Goal: Transaction & Acquisition: Purchase product/service

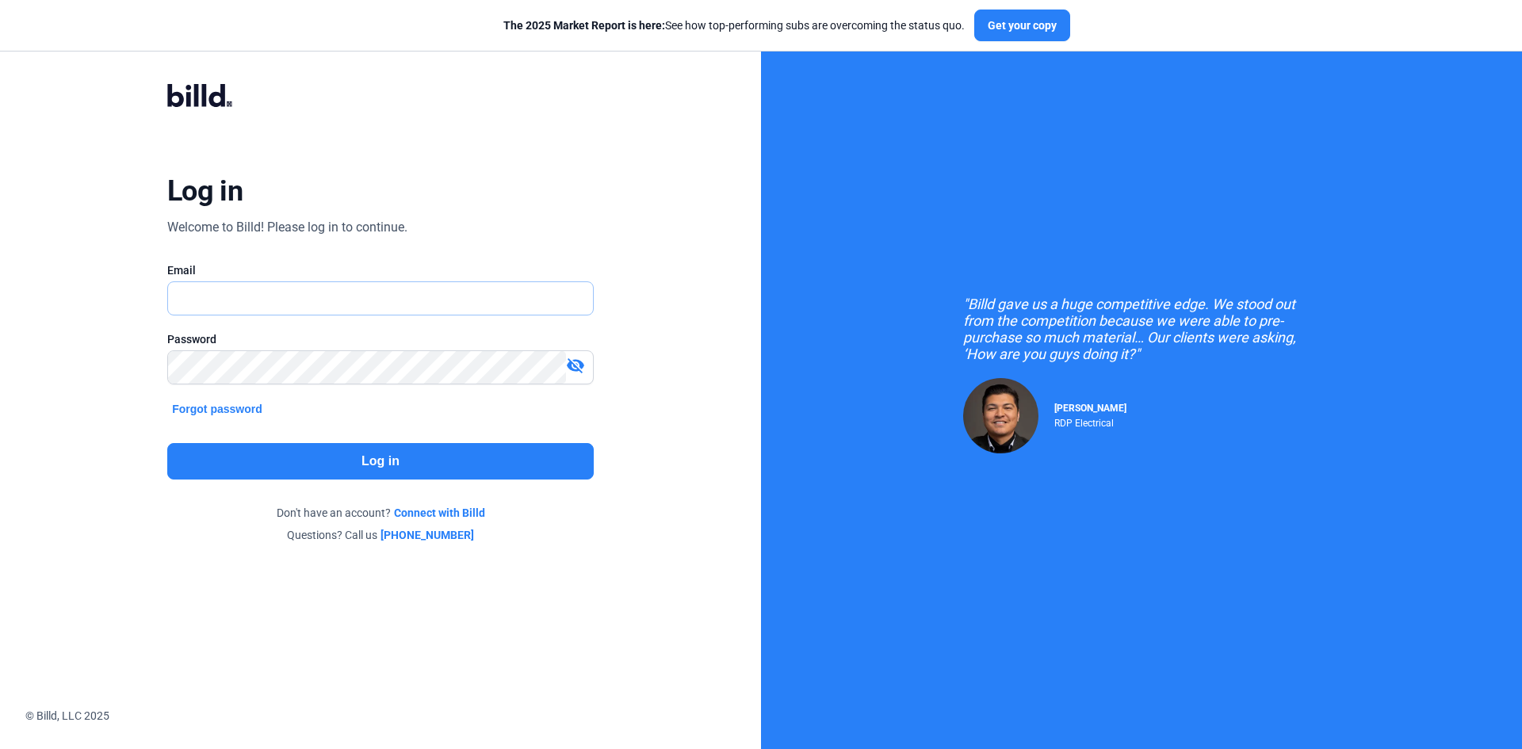
type input "[EMAIL_ADDRESS][DOMAIN_NAME]"
click at [333, 455] on button "Log in" at bounding box center [380, 461] width 426 height 36
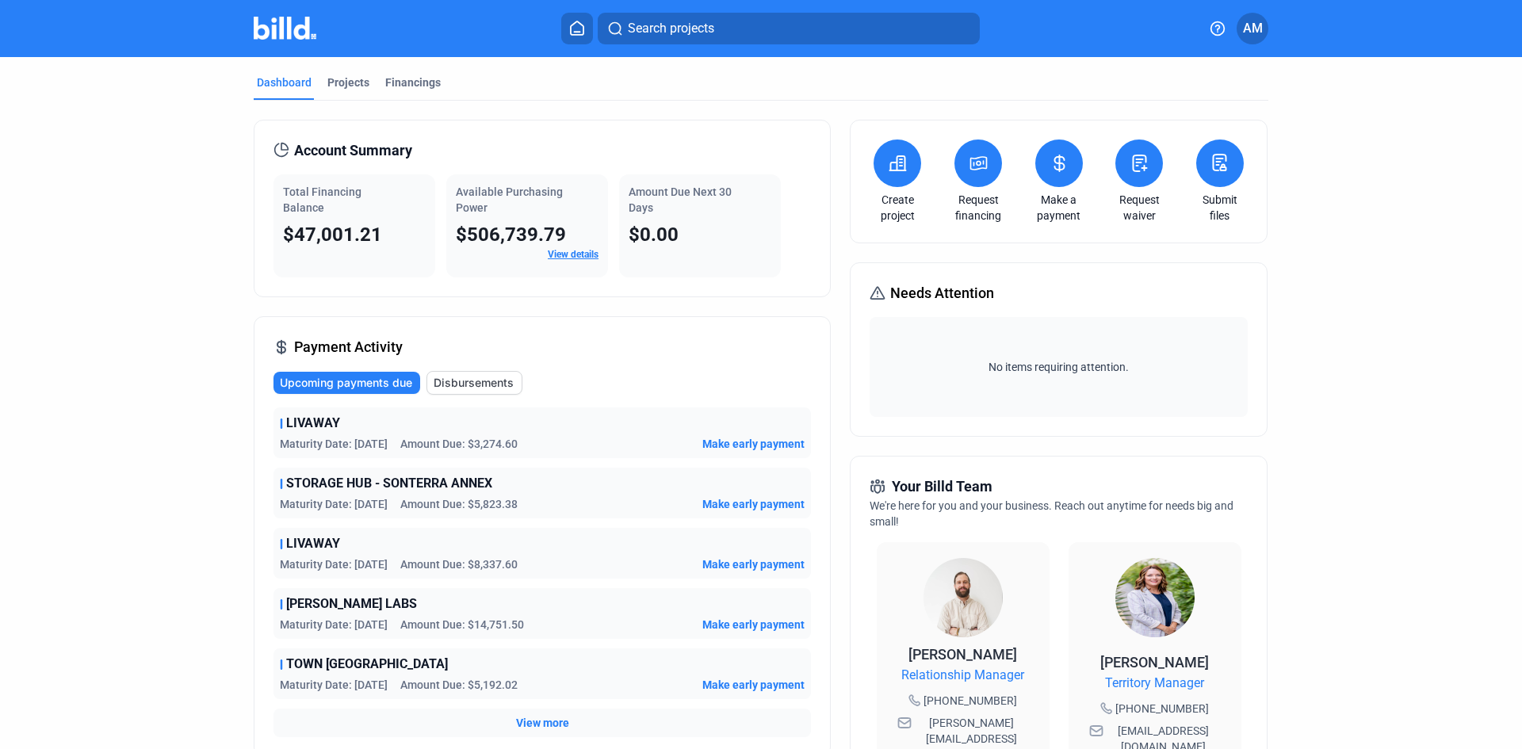
click at [712, 445] on span "Make early payment" at bounding box center [753, 444] width 102 height 16
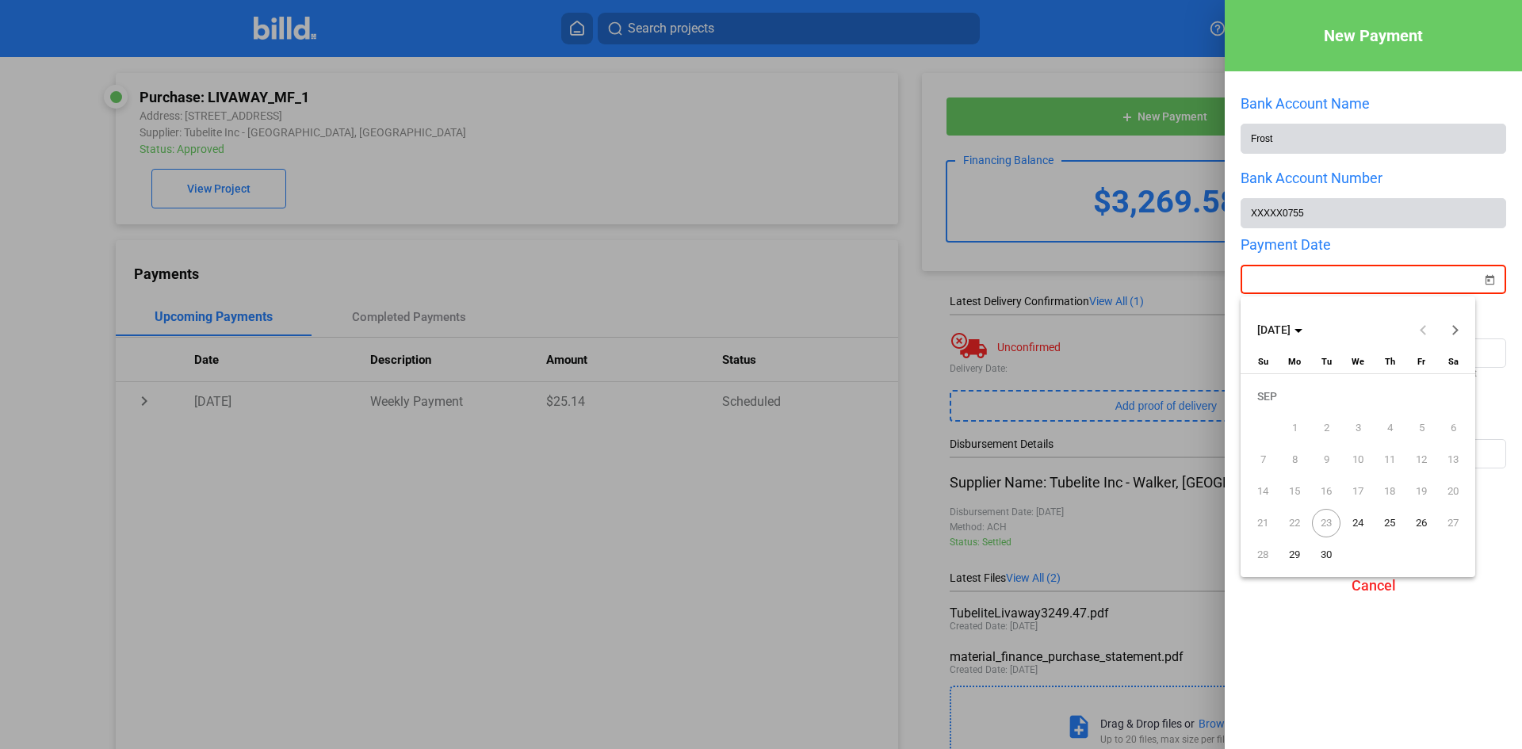
click at [1312, 279] on div "New Payment Bank Account Name Frost Bank Account Number XXXXX0755 Payment Date …" at bounding box center [761, 374] width 1522 height 749
click at [1359, 524] on span "24" at bounding box center [1357, 523] width 29 height 29
type input "[DATE]"
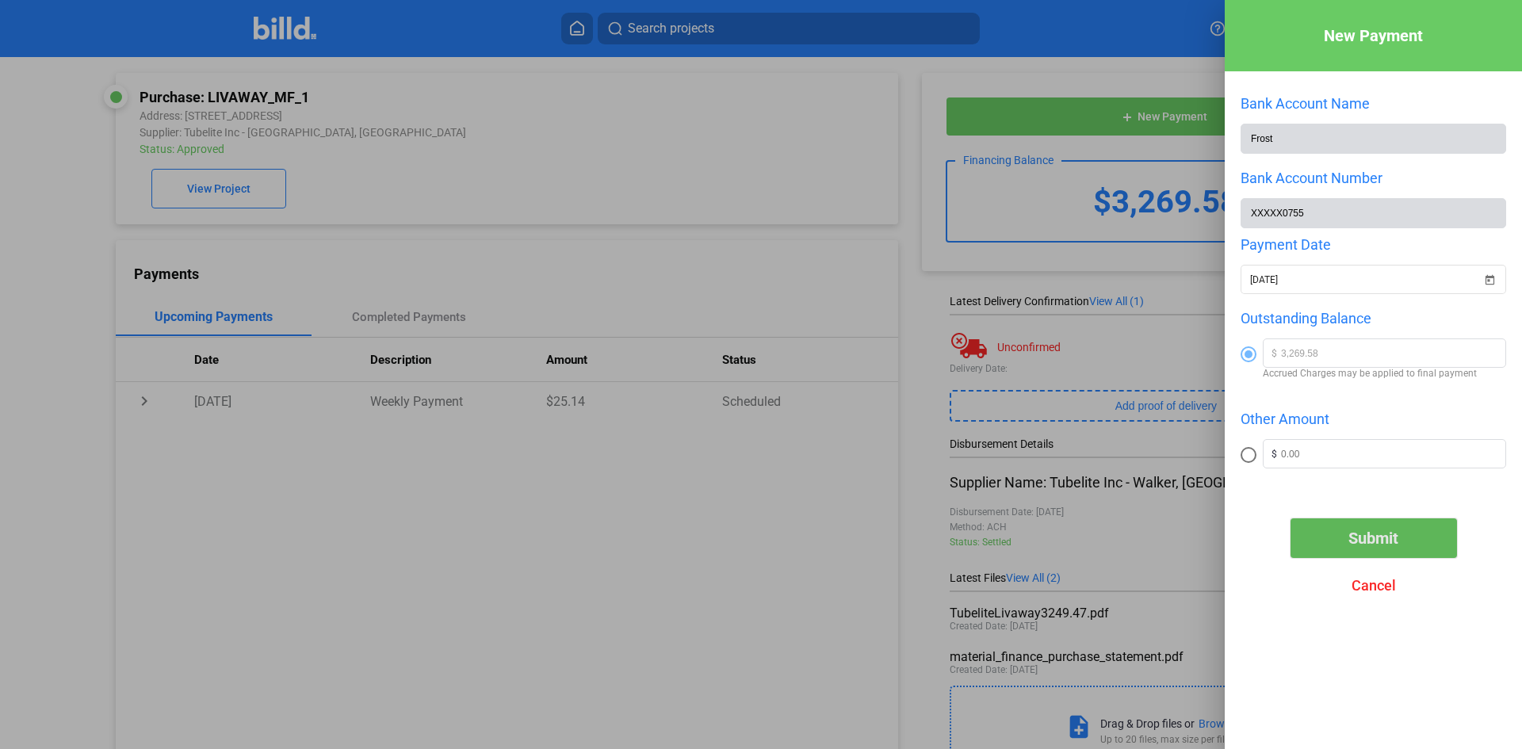
click at [1383, 537] on span "Submit" at bounding box center [1373, 538] width 50 height 19
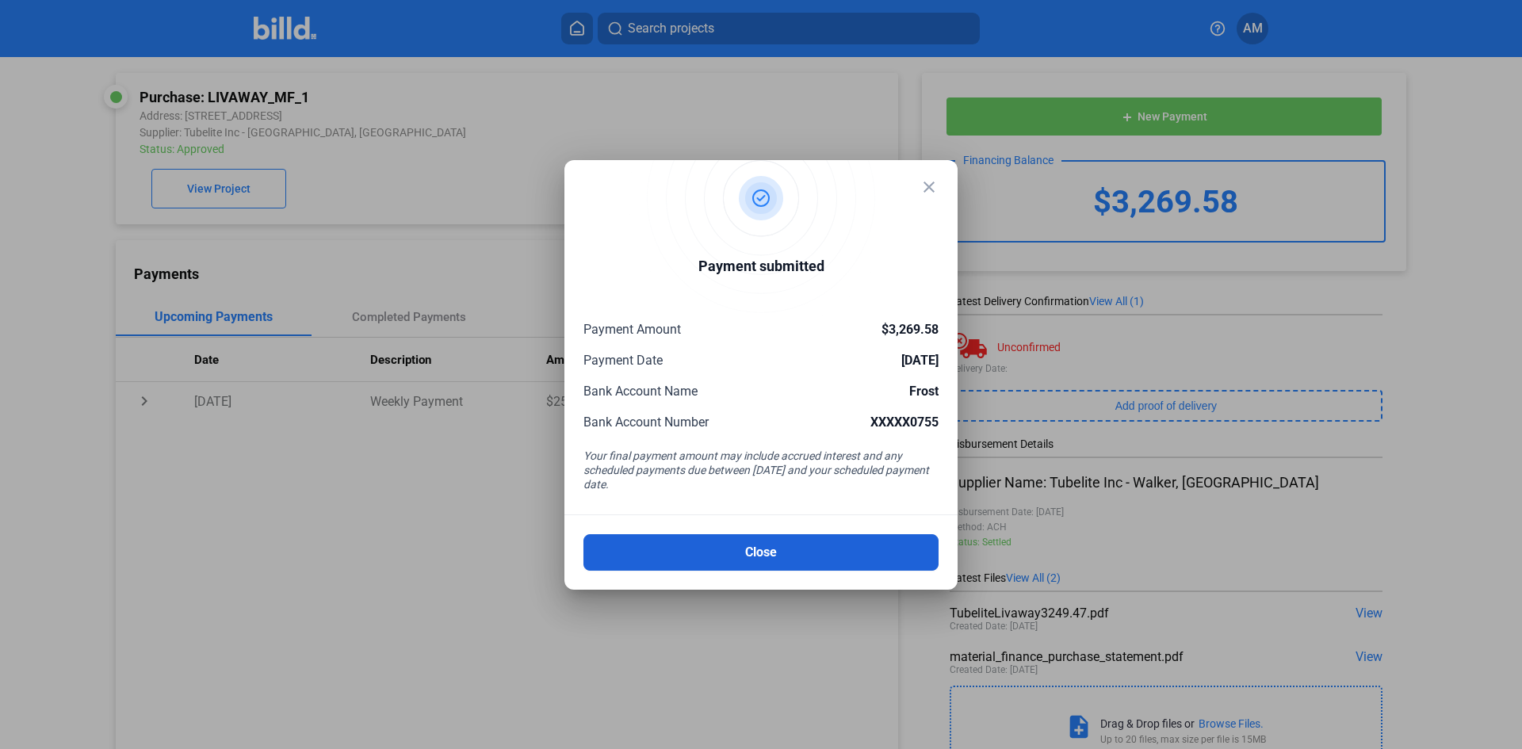
click at [790, 552] on button "Close" at bounding box center [760, 552] width 355 height 36
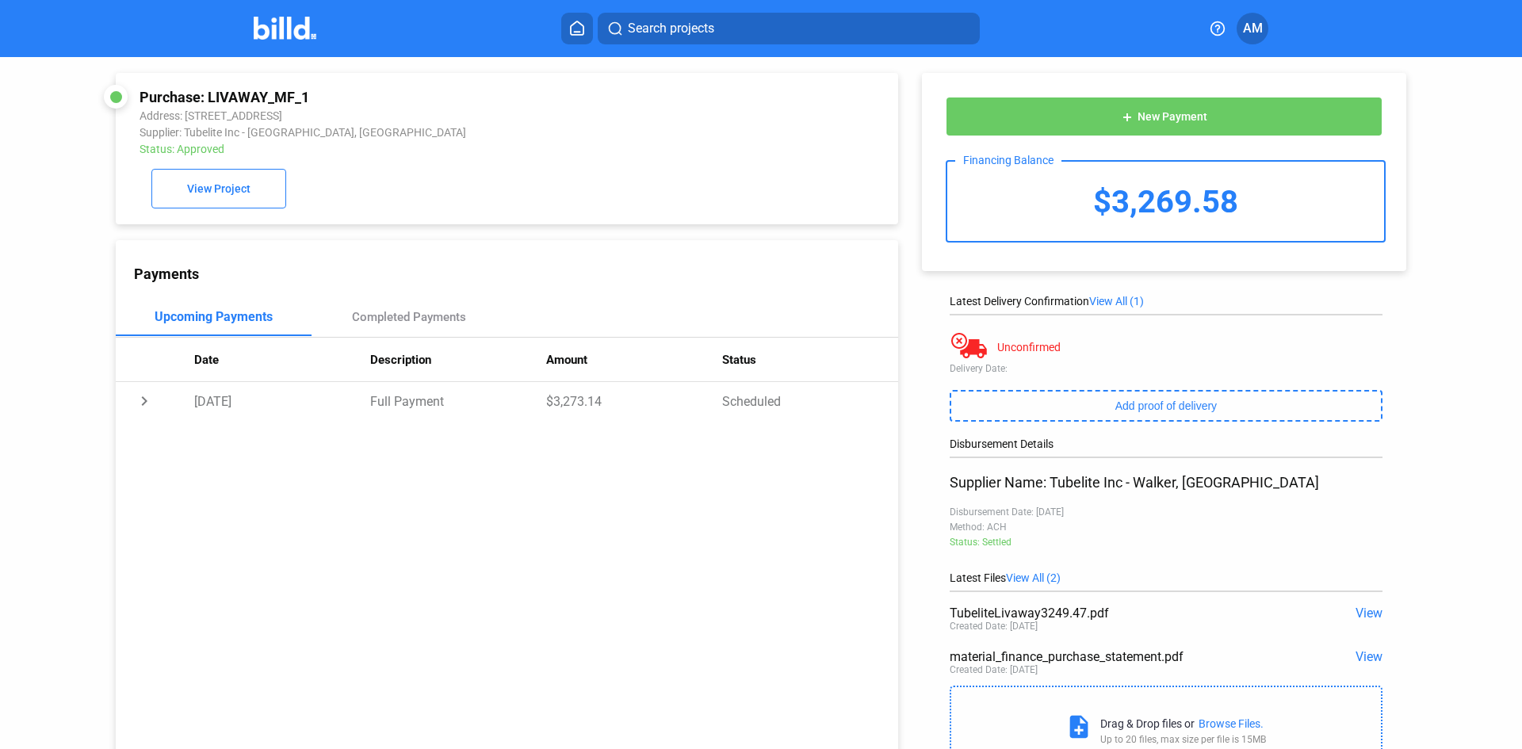
click at [279, 29] on img at bounding box center [285, 28] width 63 height 23
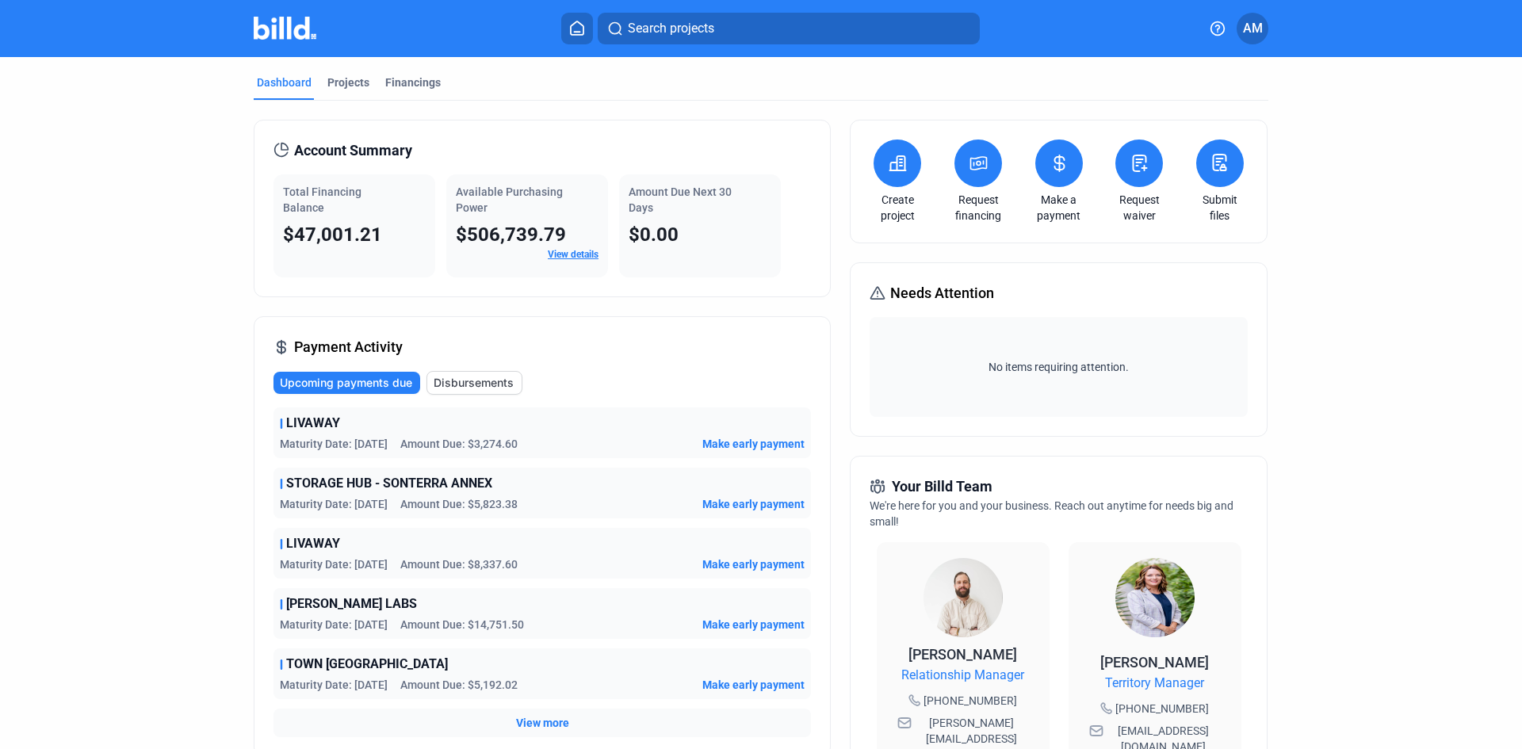
click at [728, 682] on span "Make early payment" at bounding box center [753, 685] width 102 height 16
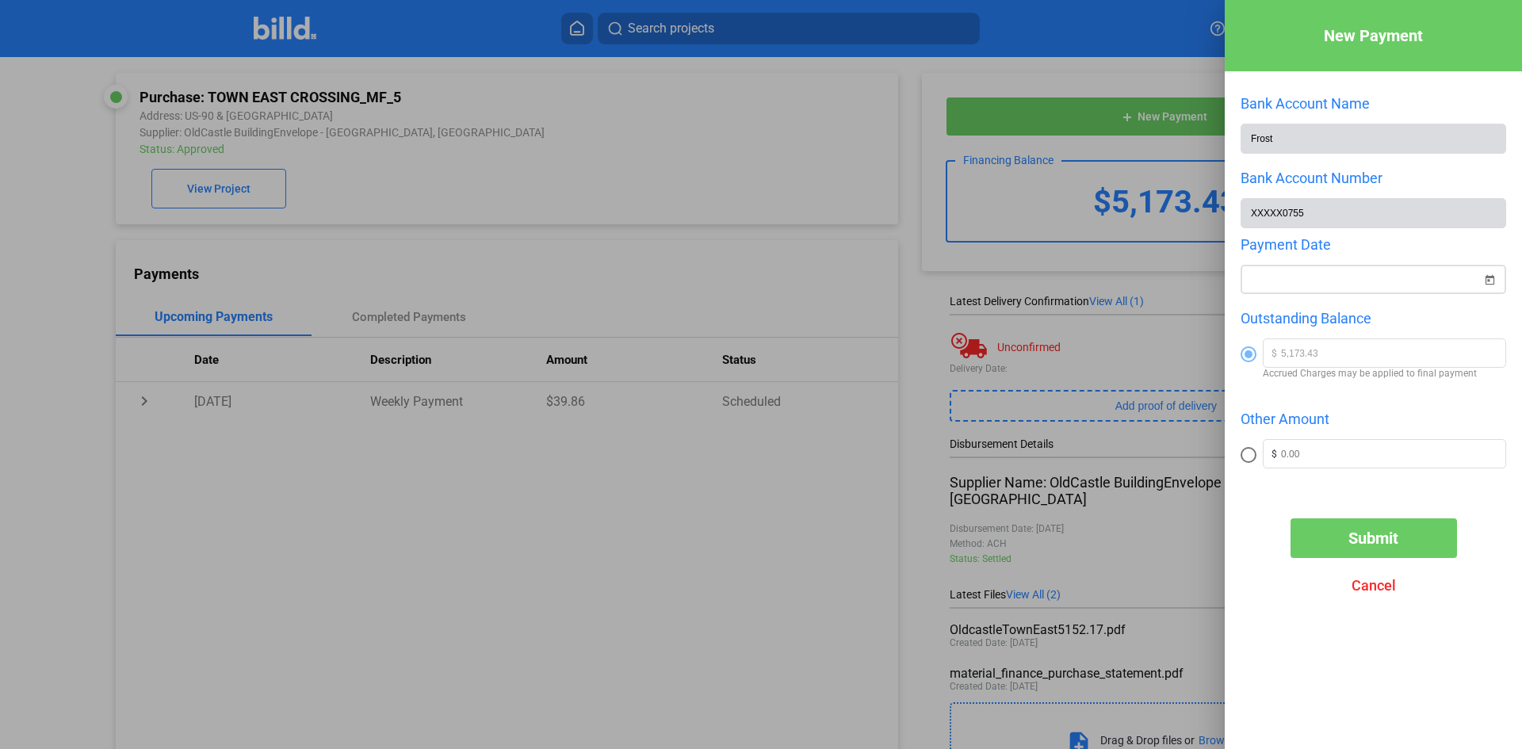
click at [1319, 288] on div "New Payment Bank Account Name Frost Bank Account Number XXXXX0755 Payment Date …" at bounding box center [761, 374] width 1522 height 749
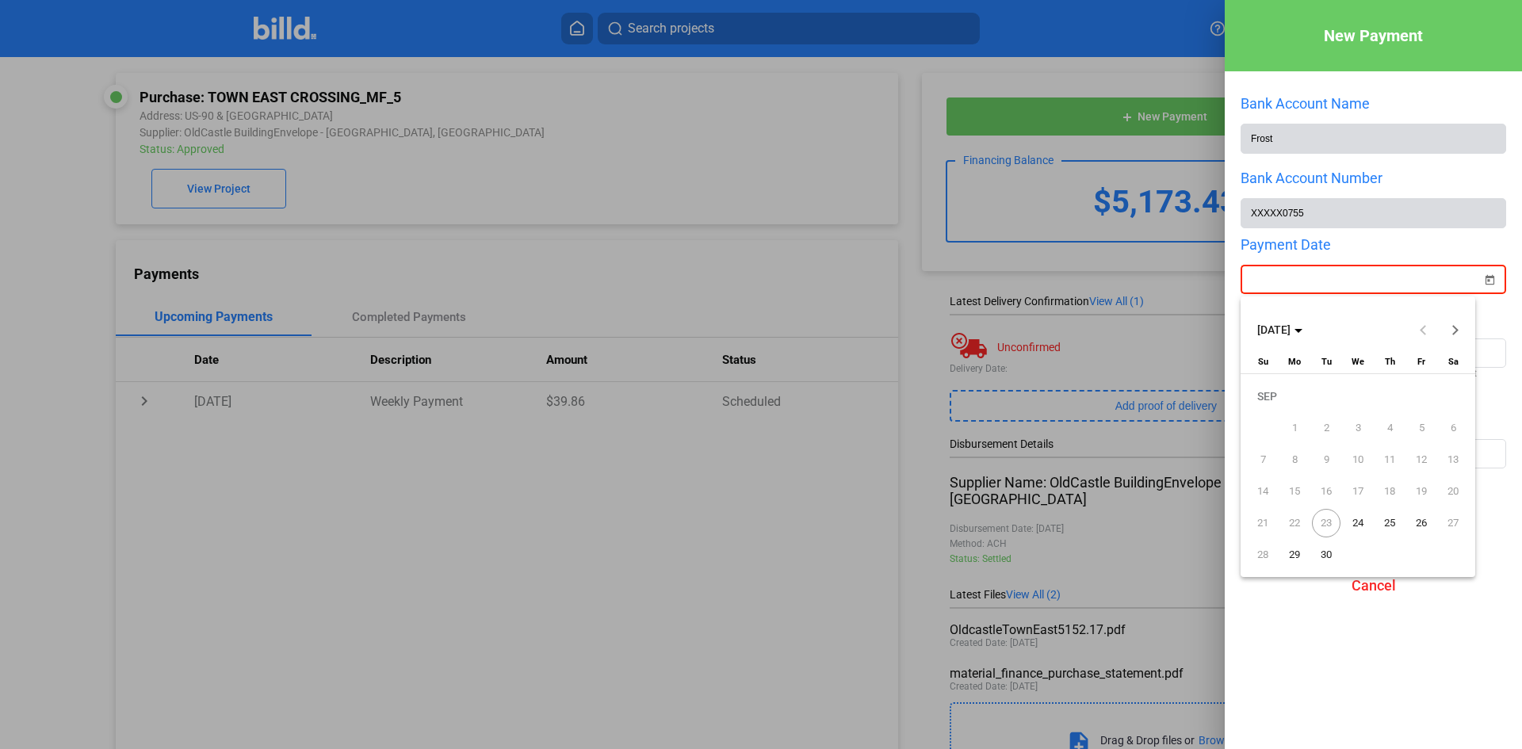
click at [1423, 521] on span "26" at bounding box center [1421, 523] width 29 height 29
type input "[DATE]"
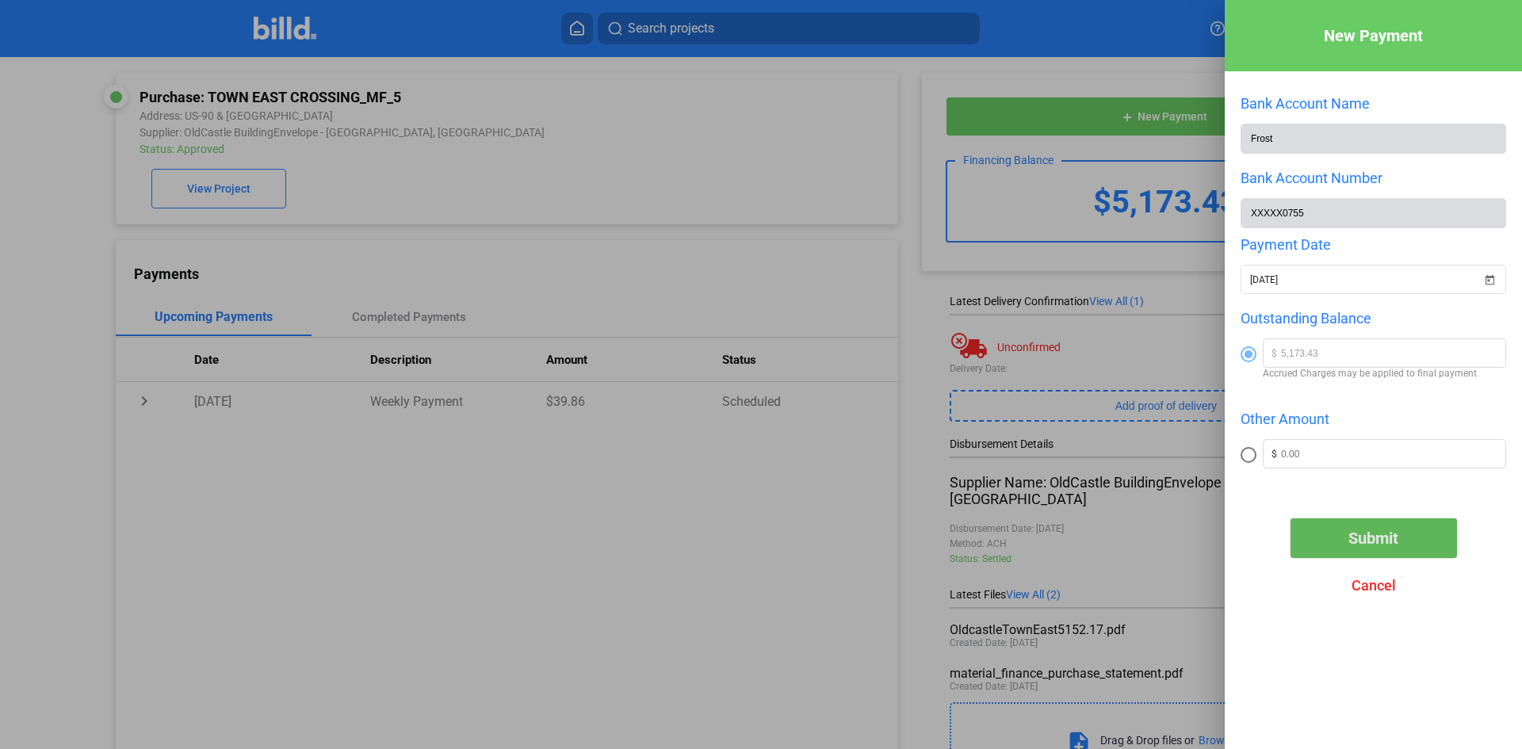
click at [1367, 540] on span "Submit" at bounding box center [1373, 538] width 50 height 19
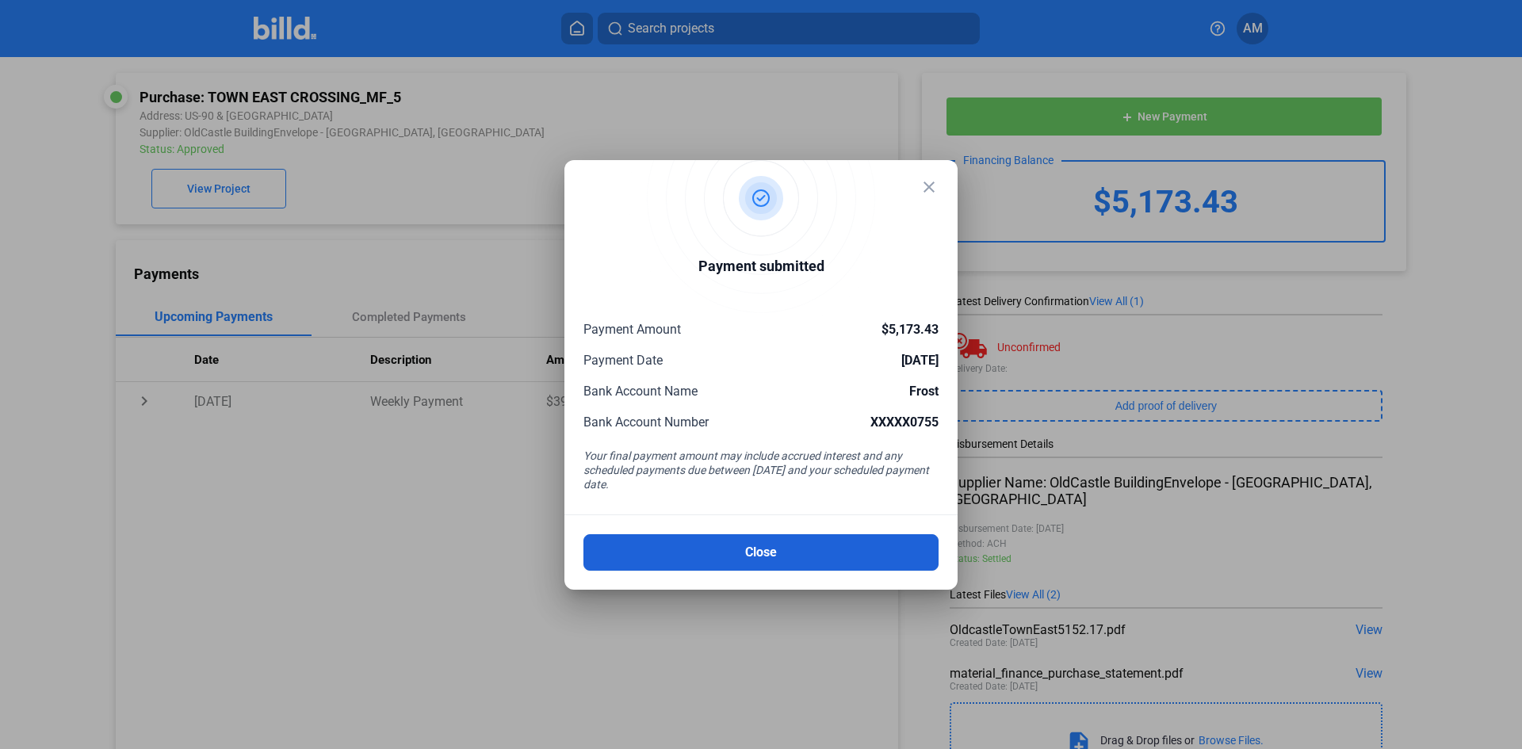
click at [789, 554] on button "Close" at bounding box center [760, 552] width 355 height 36
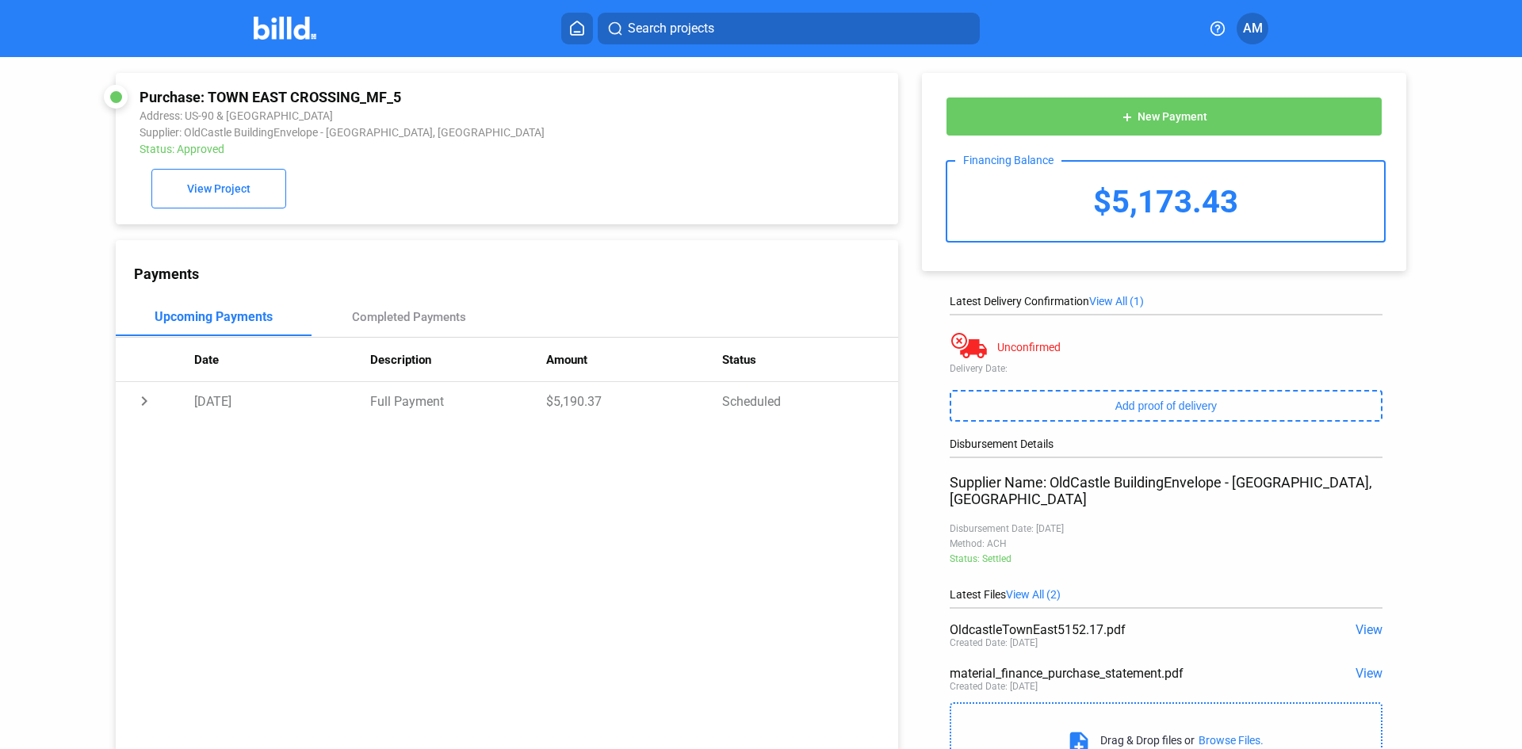
click at [285, 25] on img at bounding box center [285, 28] width 63 height 23
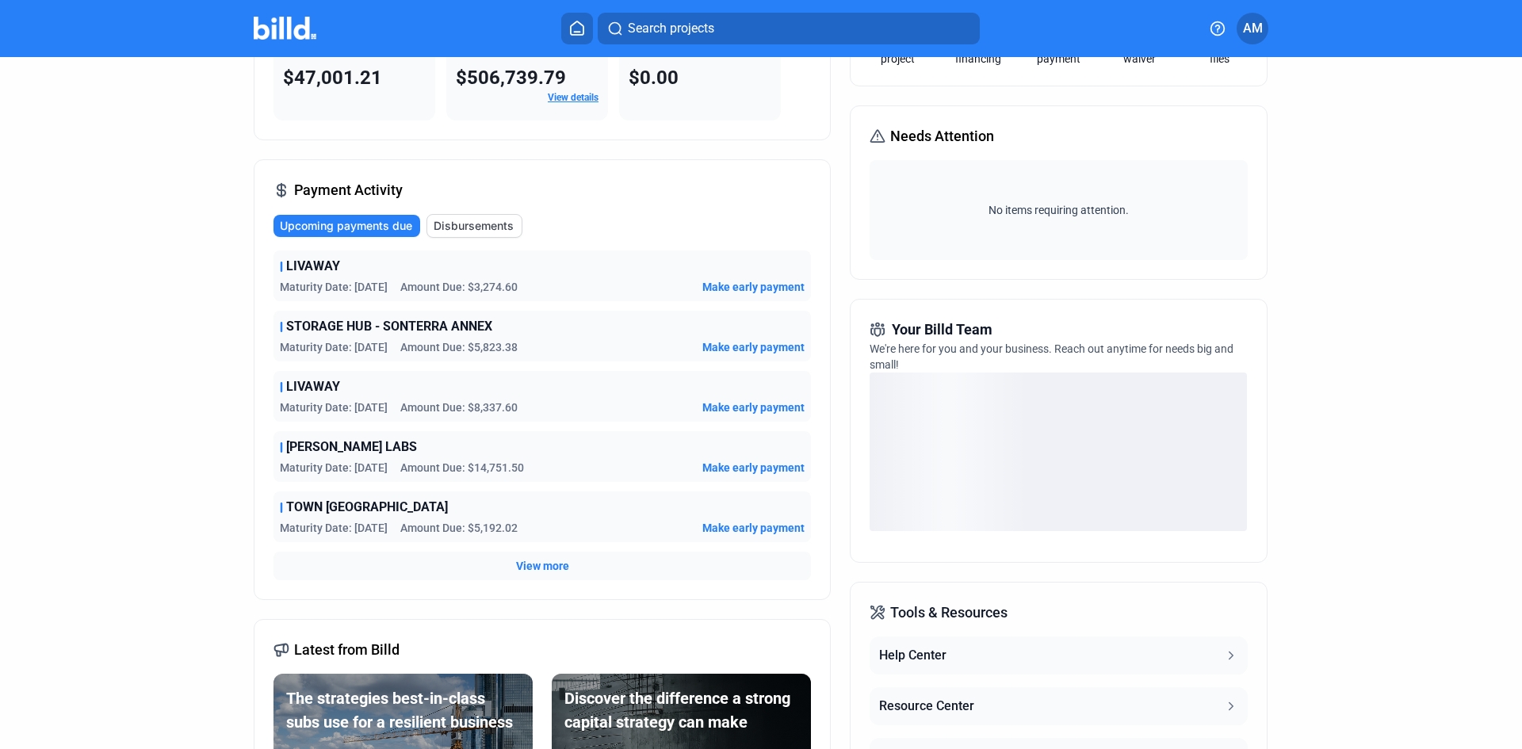
scroll to position [158, 0]
click at [549, 566] on span "View more" at bounding box center [542, 564] width 53 height 16
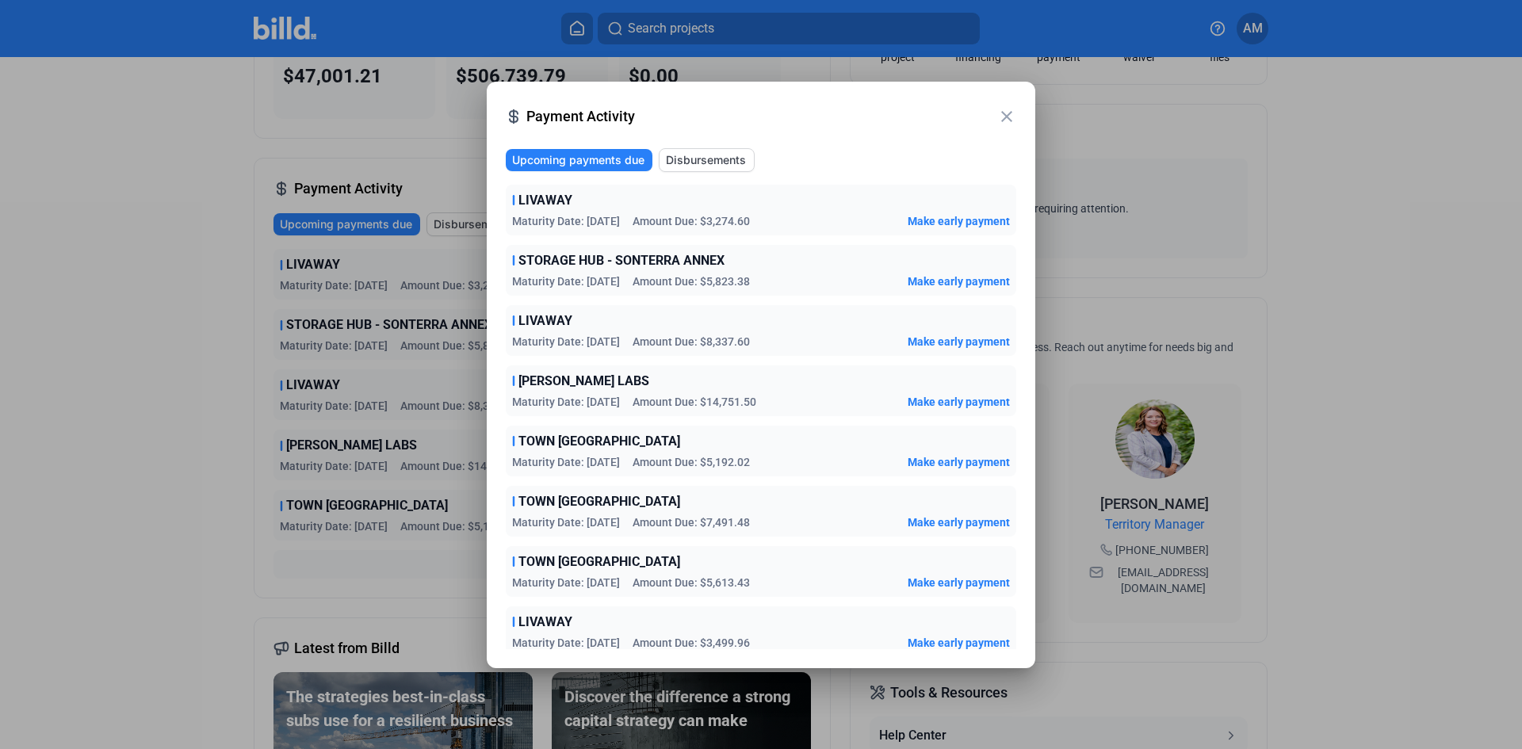
click at [949, 518] on span "Make early payment" at bounding box center [958, 522] width 102 height 16
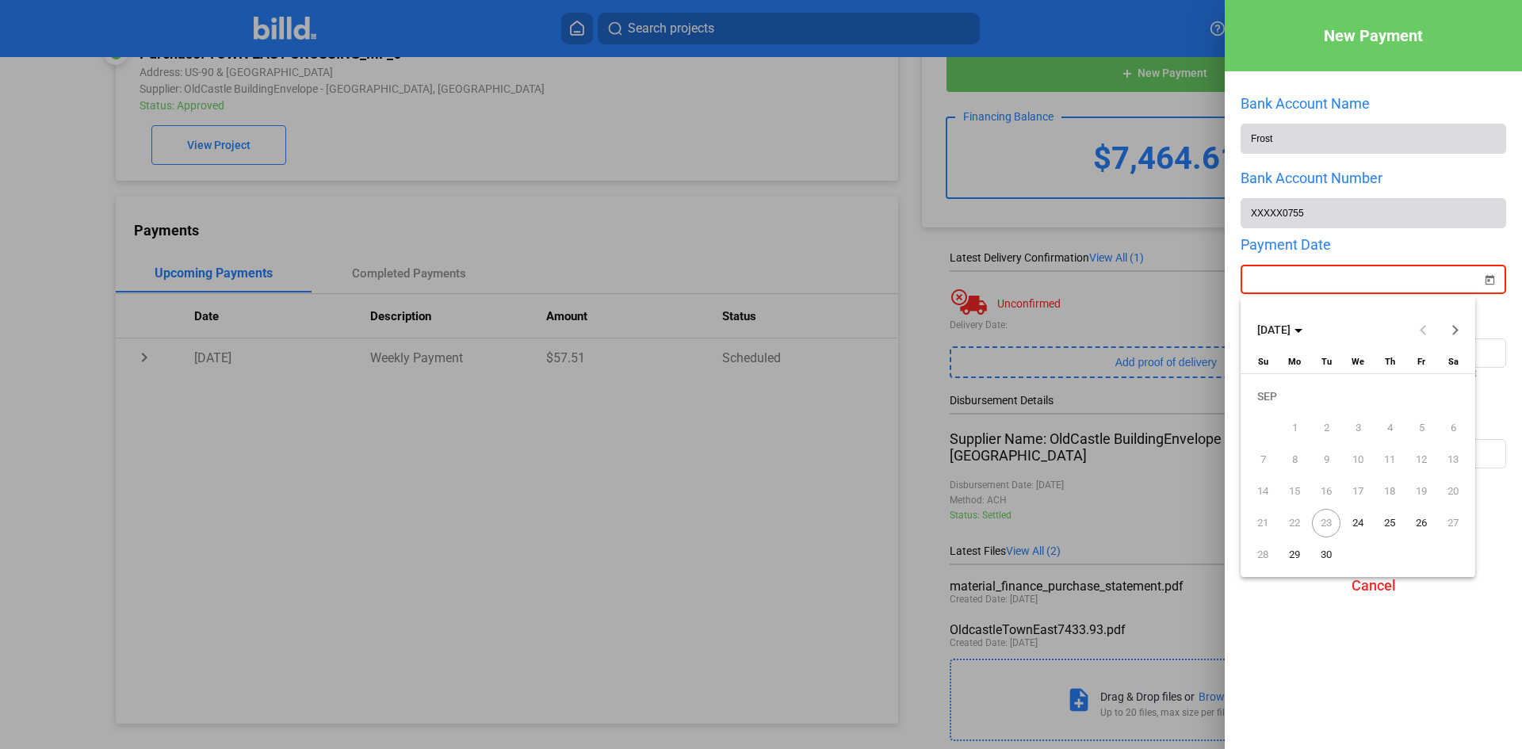
click at [1331, 282] on div "New Payment Bank Account Name Frost Bank Account Number XXXXX0755 Payment Date …" at bounding box center [761, 374] width 1522 height 749
click at [1419, 522] on span "26" at bounding box center [1421, 523] width 29 height 29
type input "[DATE]"
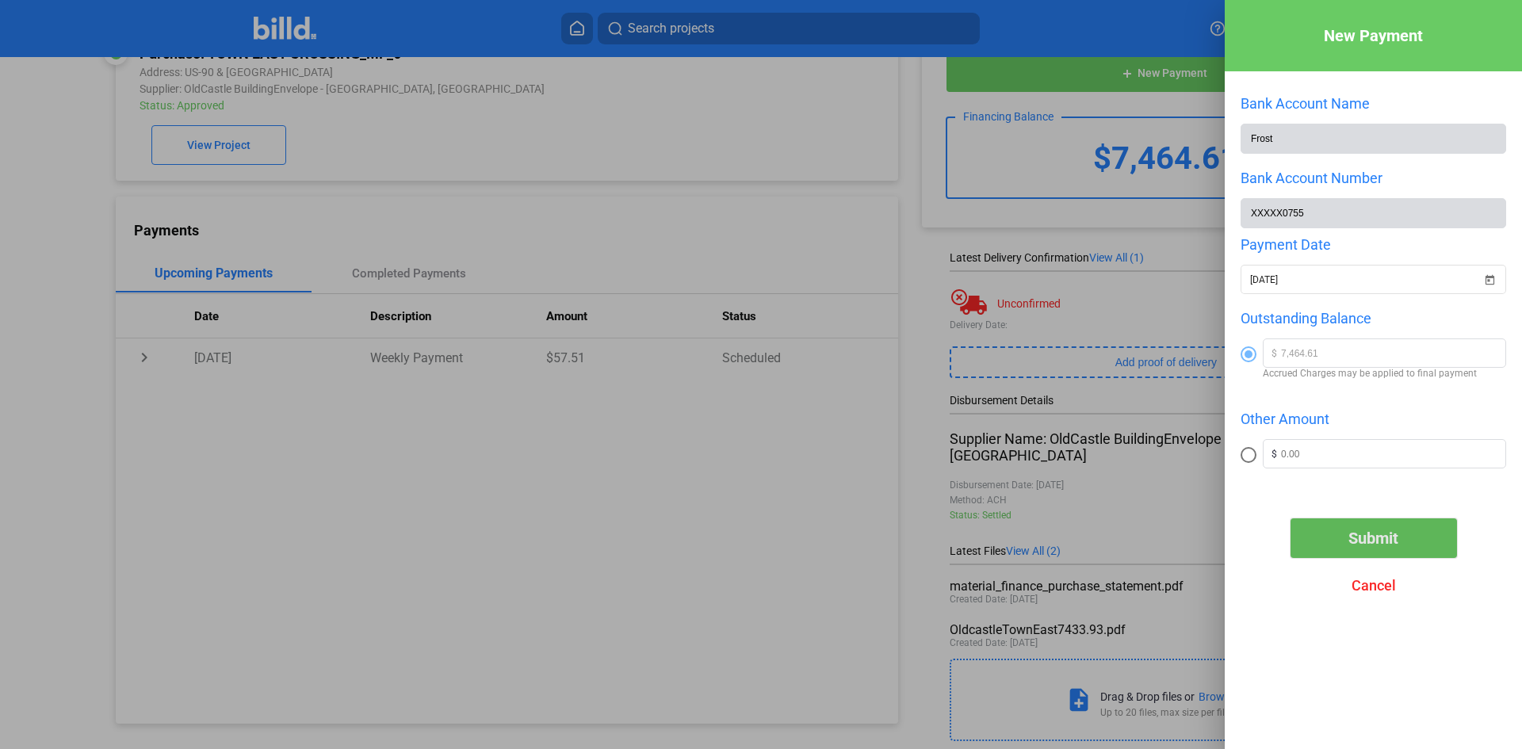
click at [1380, 544] on span "Submit" at bounding box center [1373, 538] width 50 height 19
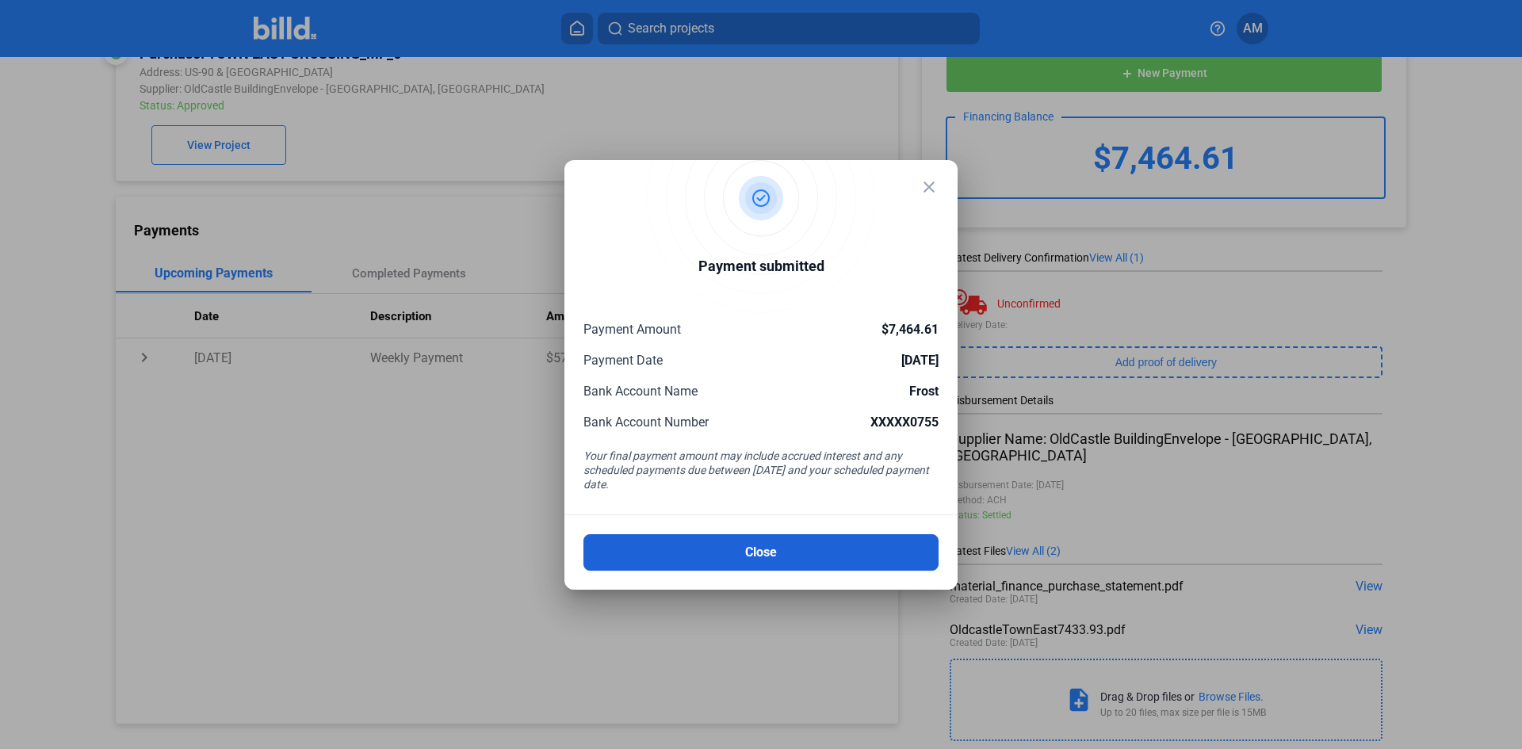
click at [823, 556] on button "Close" at bounding box center [760, 552] width 355 height 36
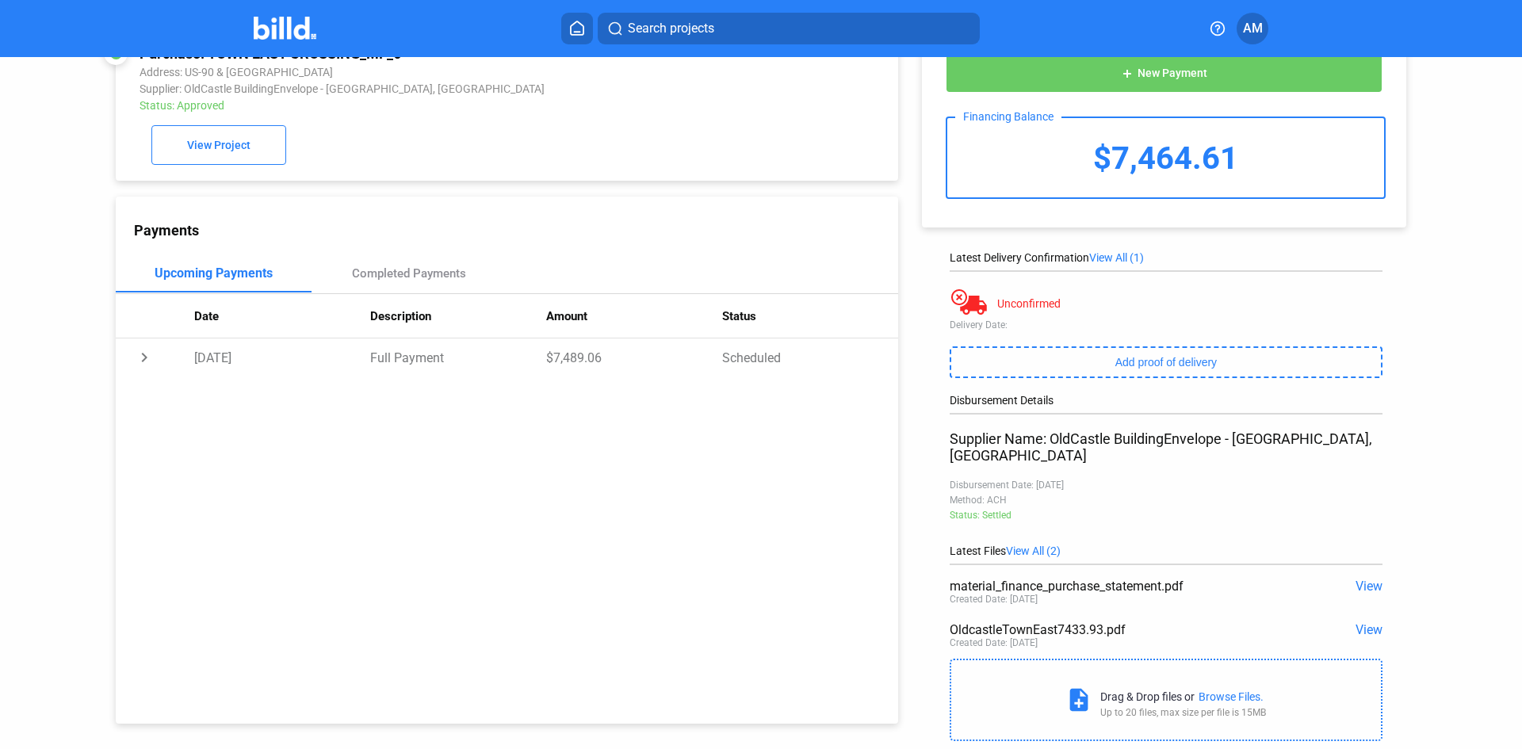
click at [281, 25] on img at bounding box center [285, 28] width 63 height 23
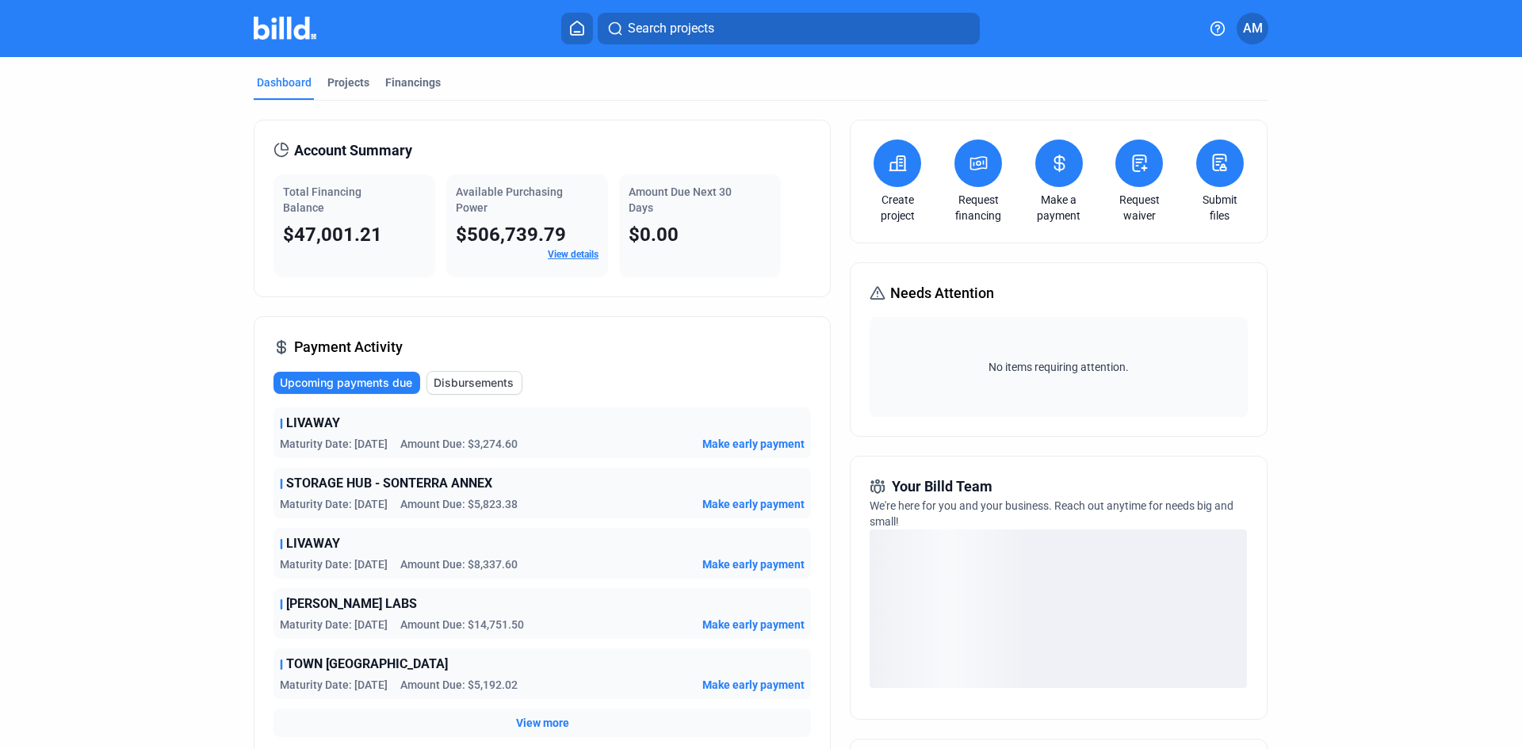
click at [537, 725] on span "View more" at bounding box center [542, 723] width 53 height 16
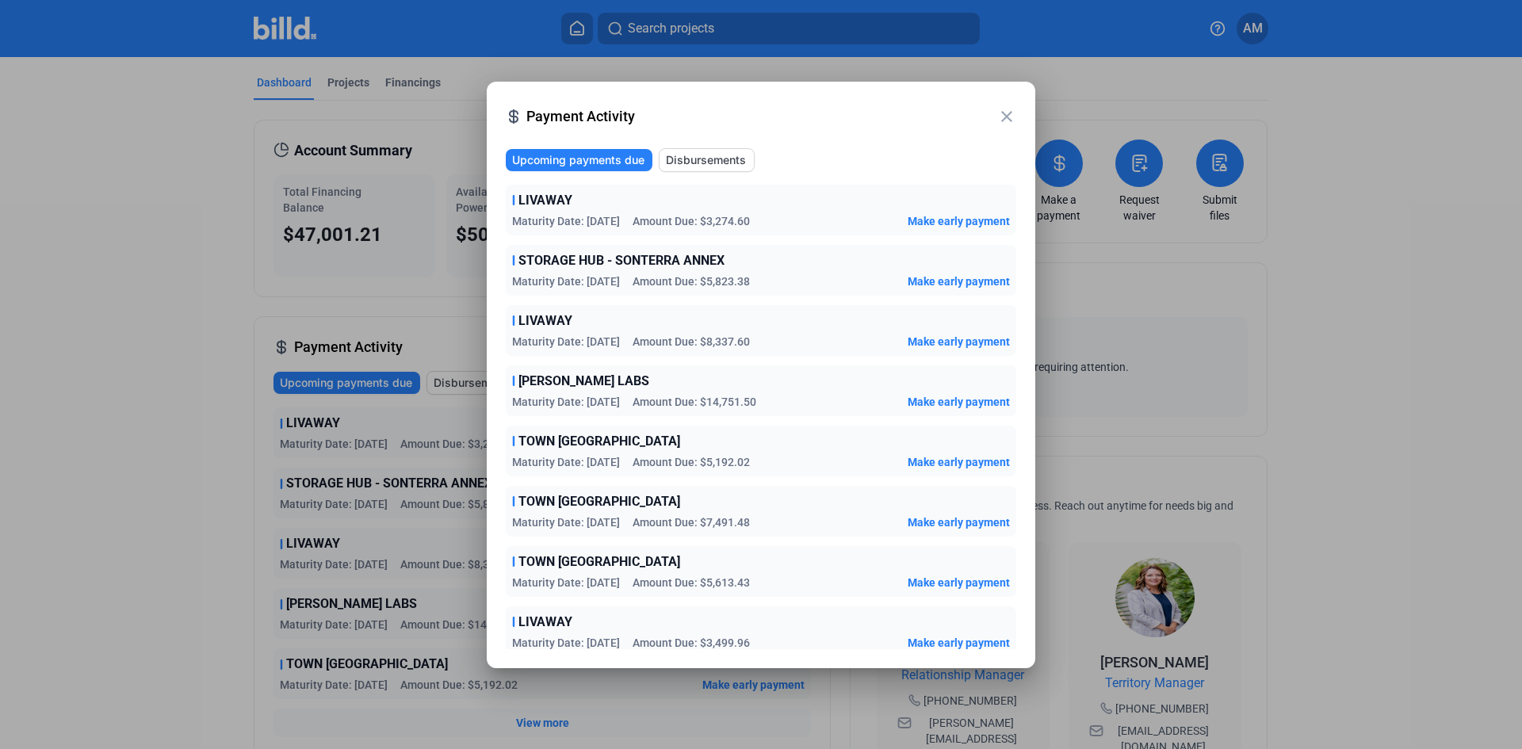
click at [944, 582] on span "Make early payment" at bounding box center [958, 583] width 102 height 16
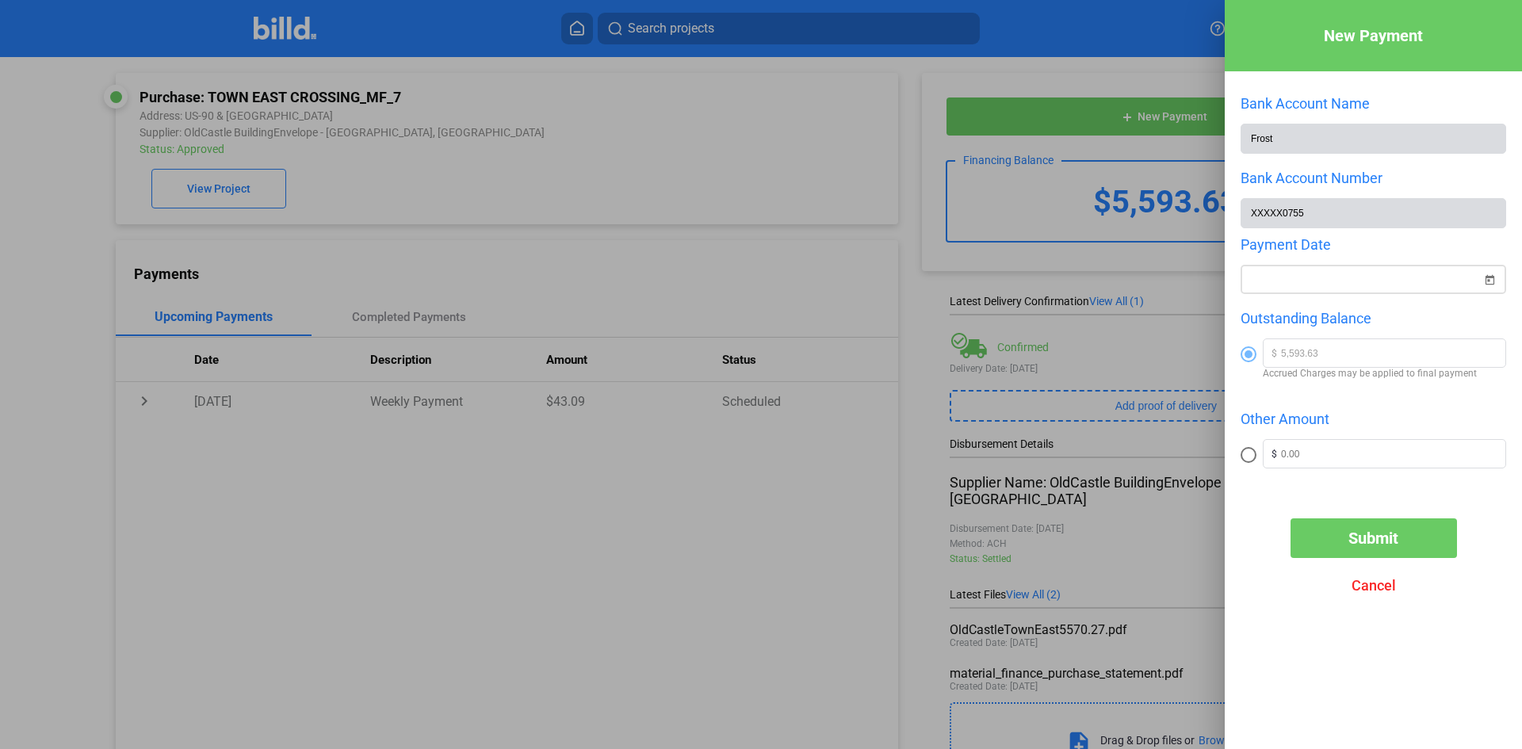
click at [1322, 277] on div "New Payment Bank Account Name Frost Bank Account Number XXXXX0755 Payment Date …" at bounding box center [761, 374] width 1522 height 749
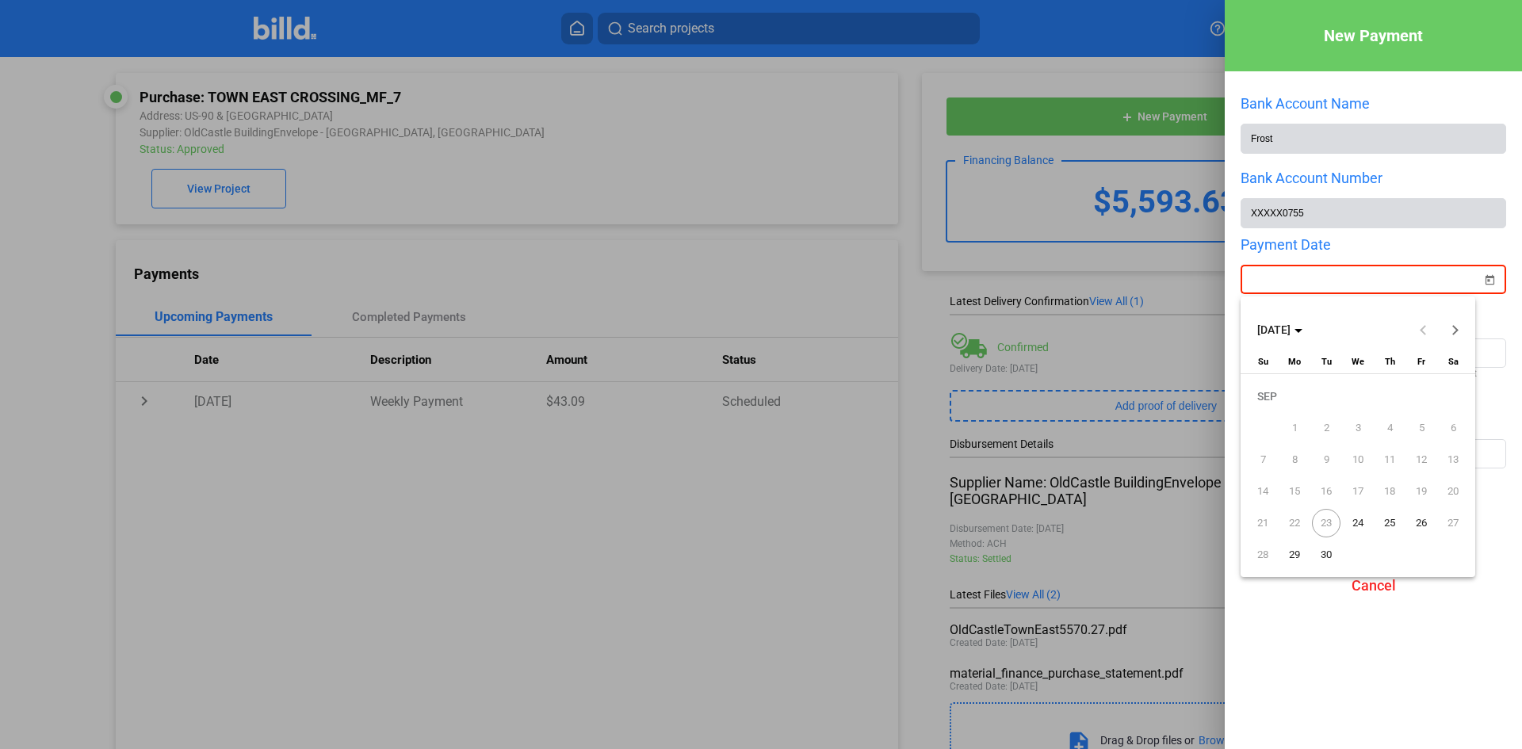
click at [1424, 517] on span "26" at bounding box center [1421, 523] width 29 height 29
type input "[DATE]"
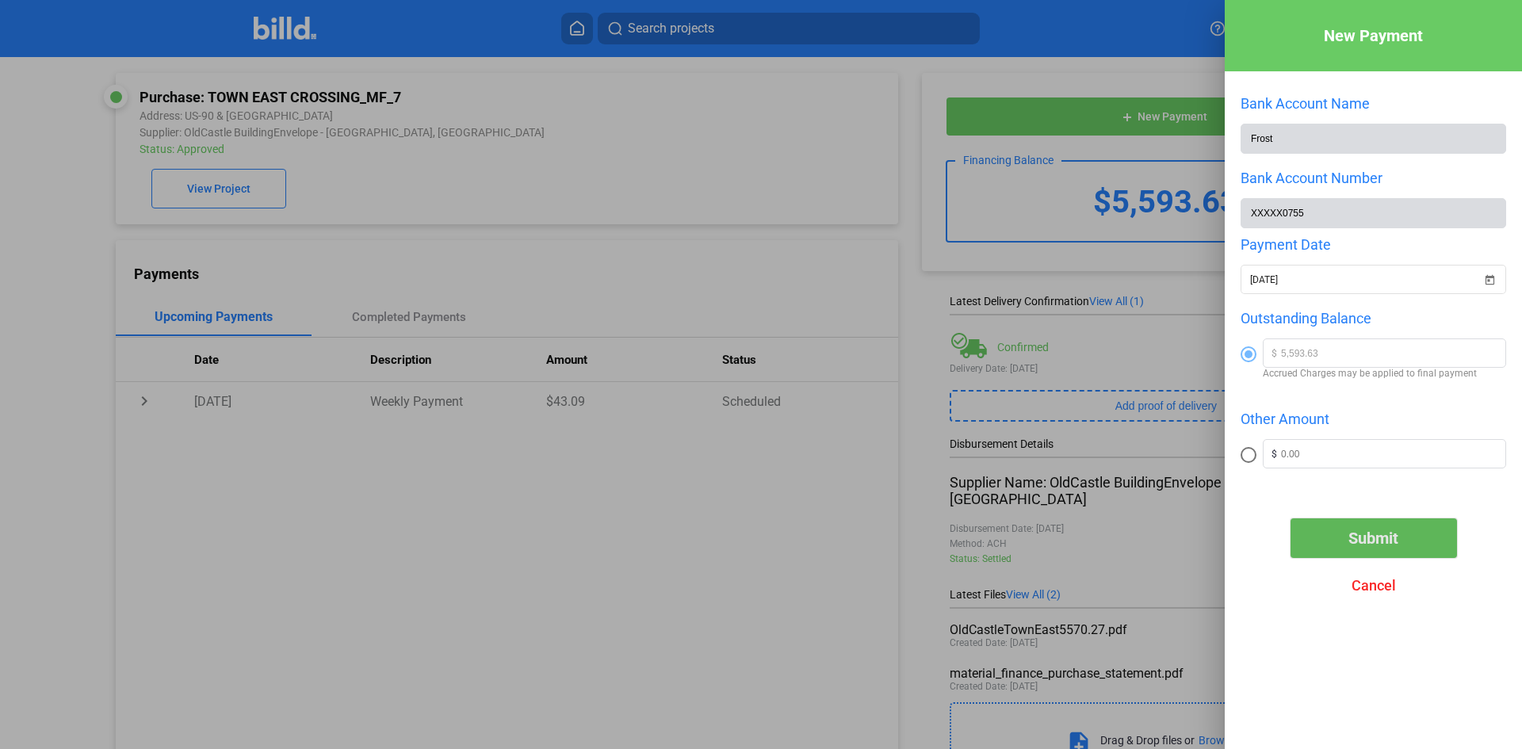
click at [1371, 544] on span "Submit" at bounding box center [1373, 538] width 50 height 19
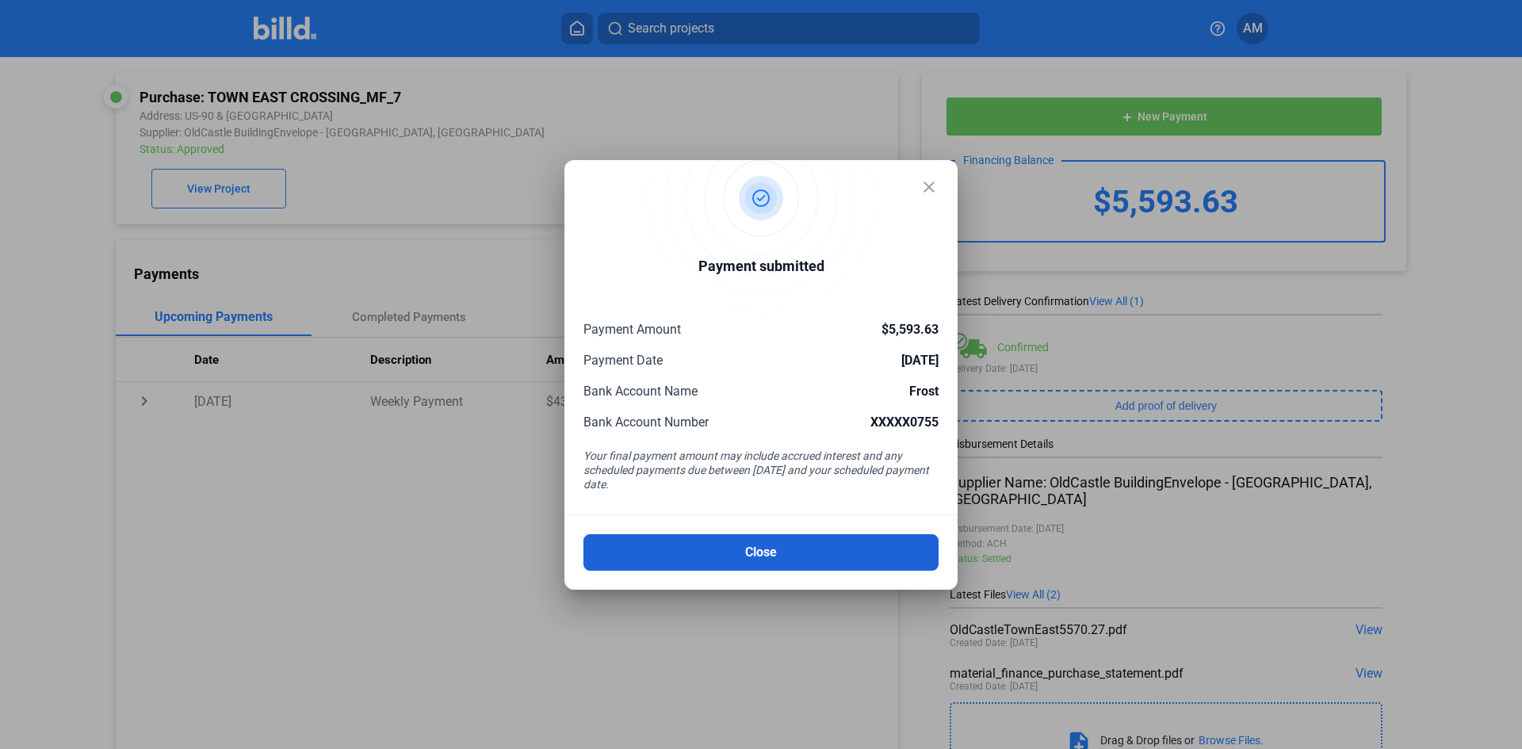
click at [795, 549] on button "Close" at bounding box center [760, 552] width 355 height 36
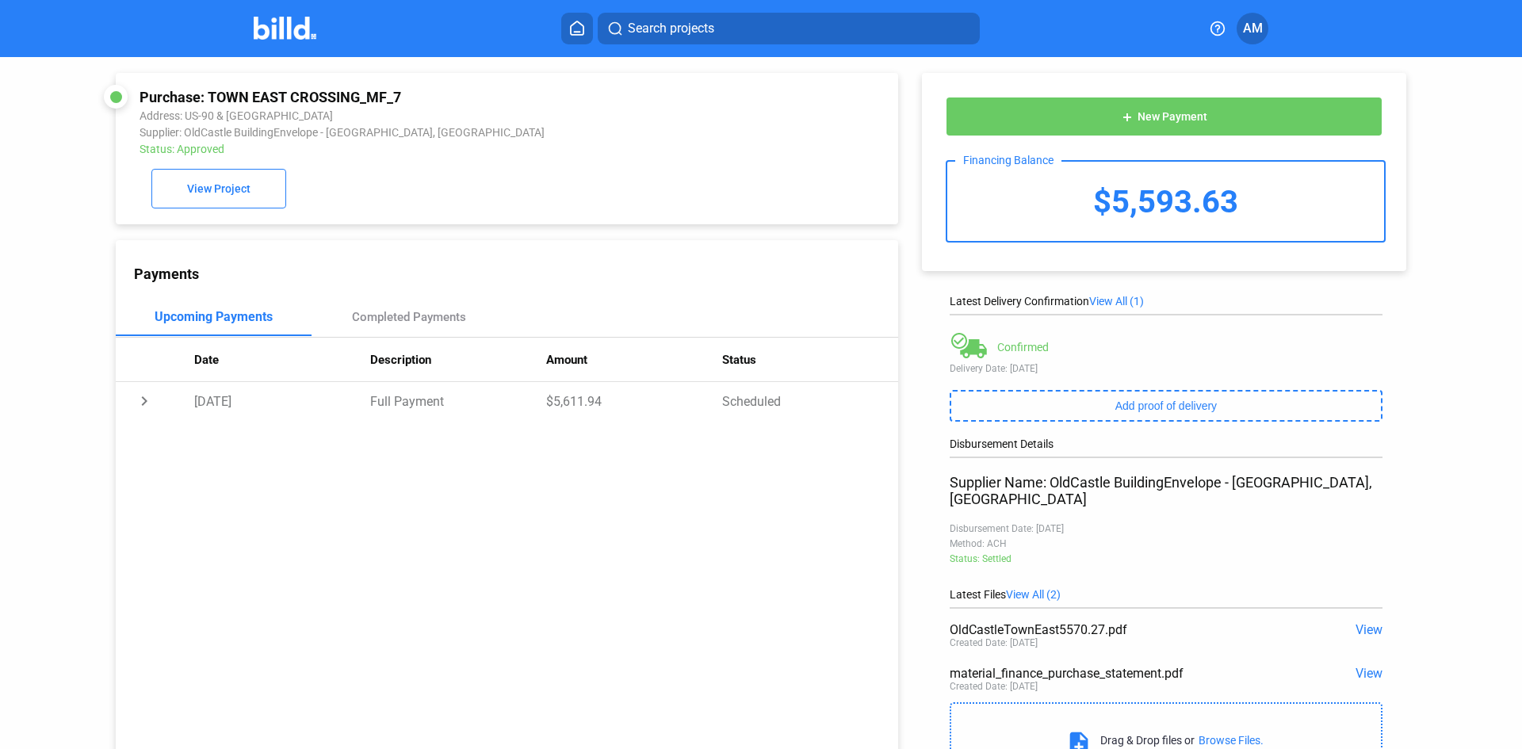
click at [1247, 27] on span "AM" at bounding box center [1253, 28] width 20 height 19
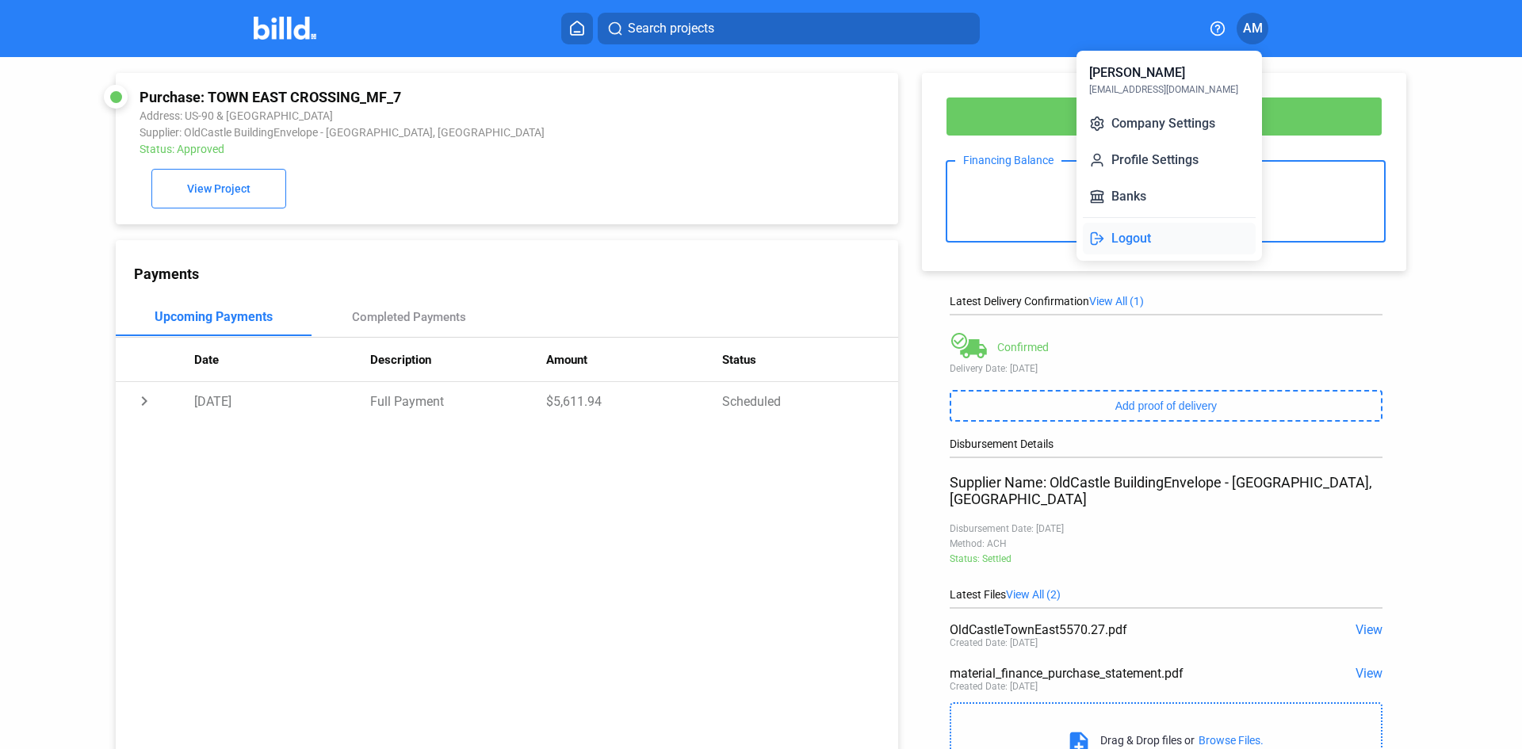
click at [1122, 238] on button "Logout" at bounding box center [1169, 239] width 173 height 32
